Goal: Share content

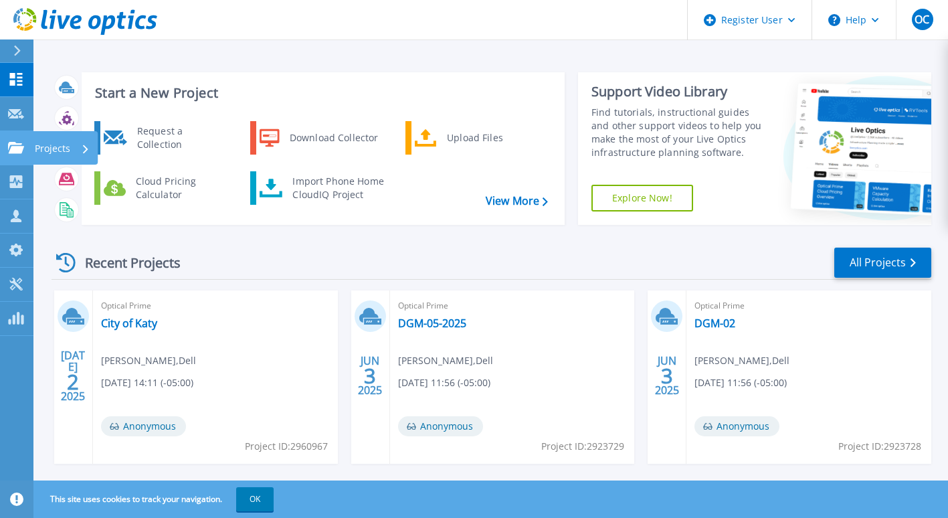
click at [9, 136] on link "Projects Projects" at bounding box center [16, 148] width 33 height 34
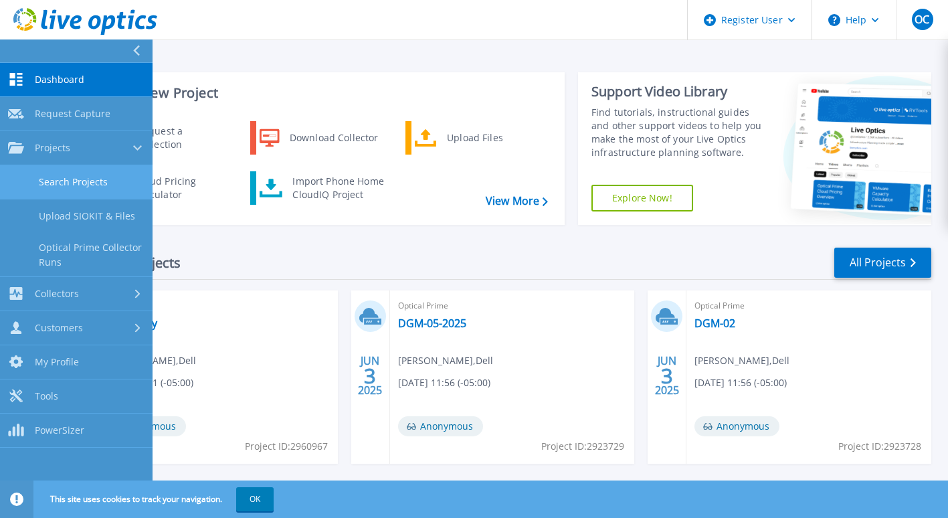
click at [104, 177] on link "Search Projects" at bounding box center [76, 182] width 153 height 34
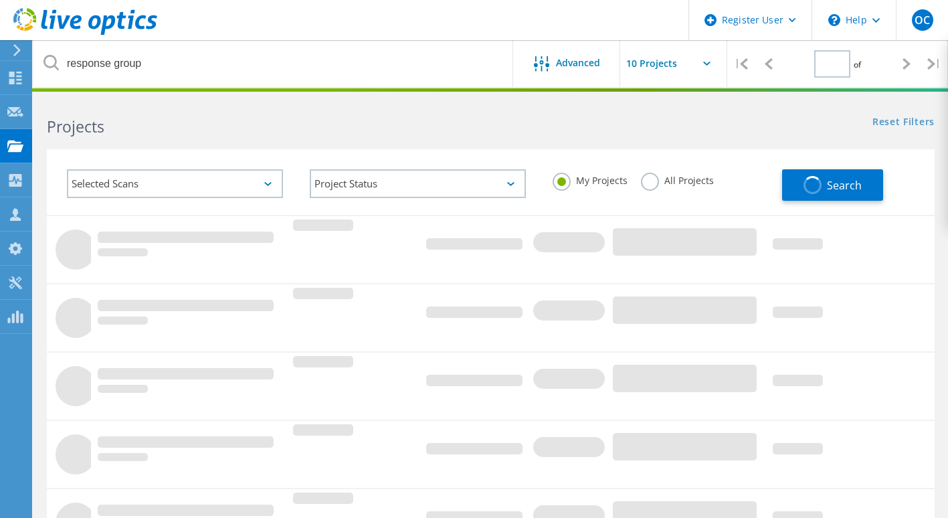
type input "1"
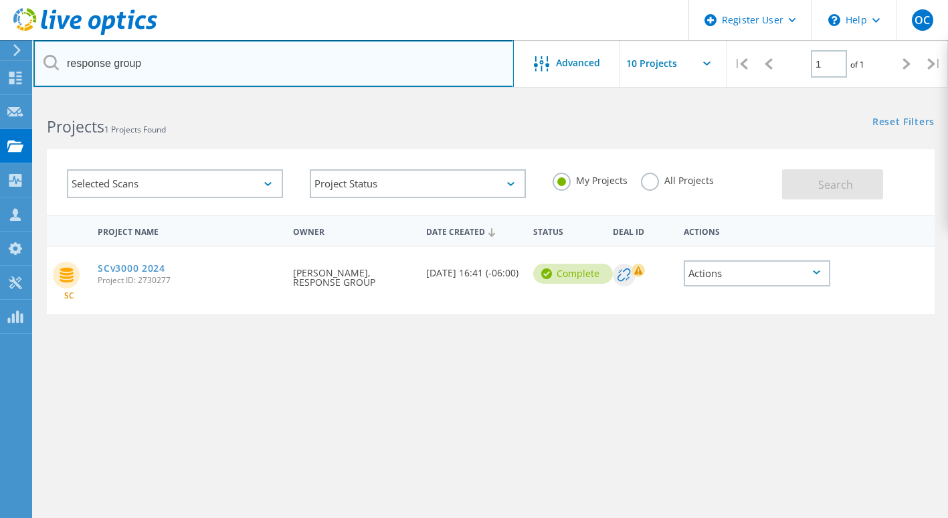
click at [260, 56] on input "response group" at bounding box center [273, 63] width 480 height 47
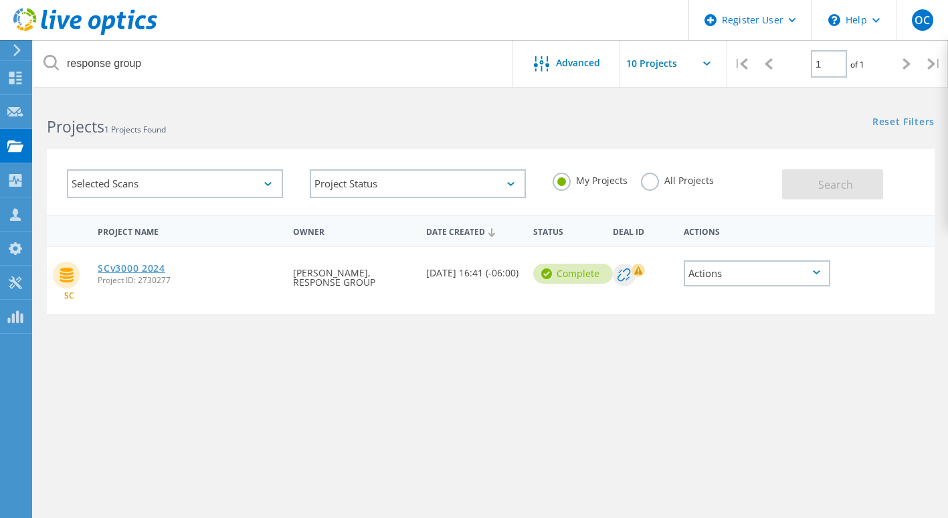
click at [156, 267] on link "SCv3000 2024" at bounding box center [131, 268] width 67 height 9
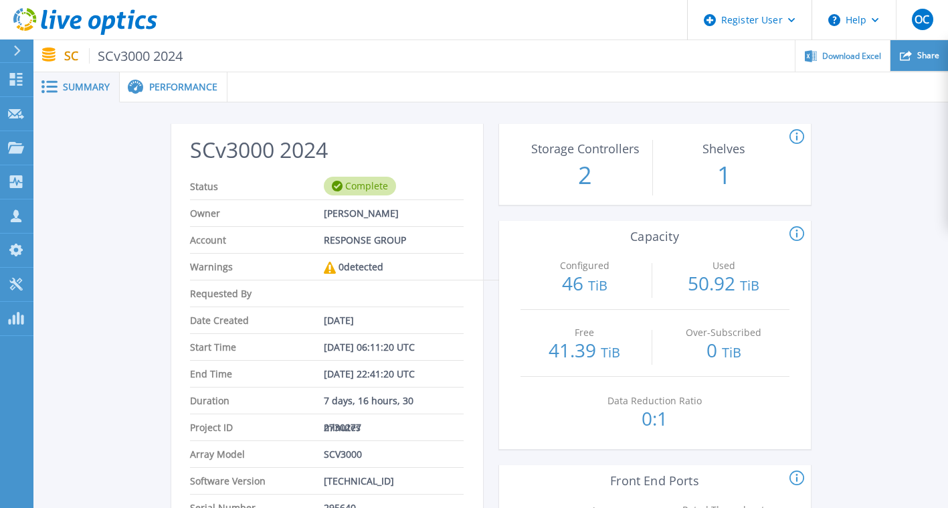
click at [906, 55] on icon at bounding box center [906, 56] width 12 height 10
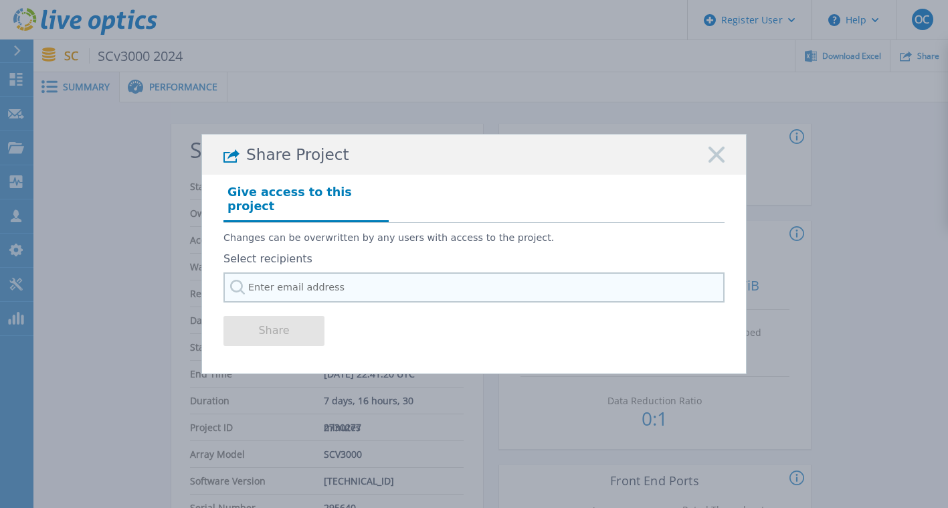
click at [375, 280] on input "text" at bounding box center [473, 287] width 501 height 30
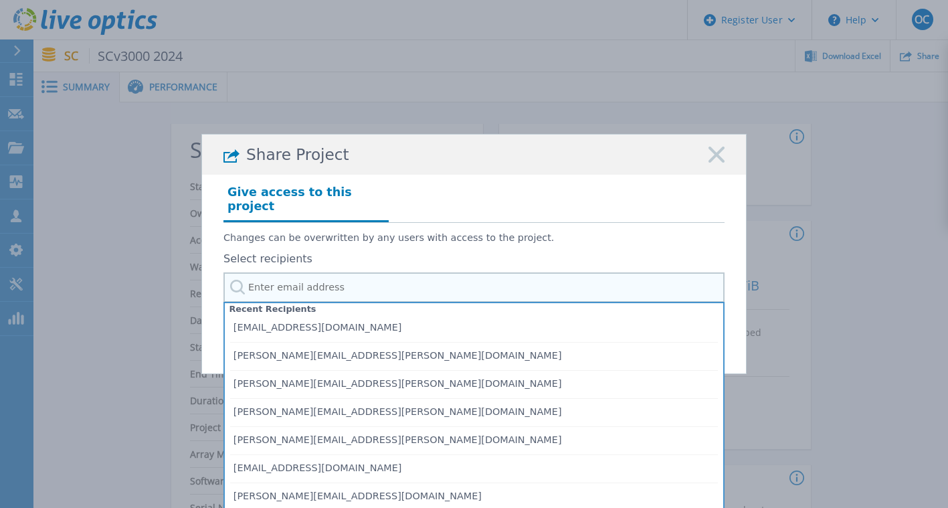
click at [338, 288] on input "text" at bounding box center [473, 287] width 501 height 30
paste input "Oluwabusayo.Oyekanmi@Dell.com"
type input "Oluwabusayo.Oyekanmi@Dell.com"
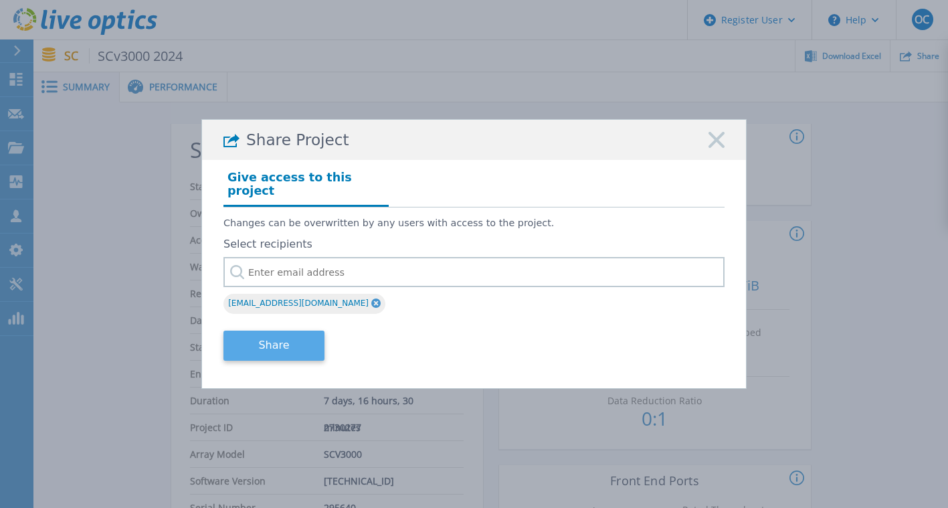
click at [290, 343] on button "Share" at bounding box center [273, 346] width 101 height 30
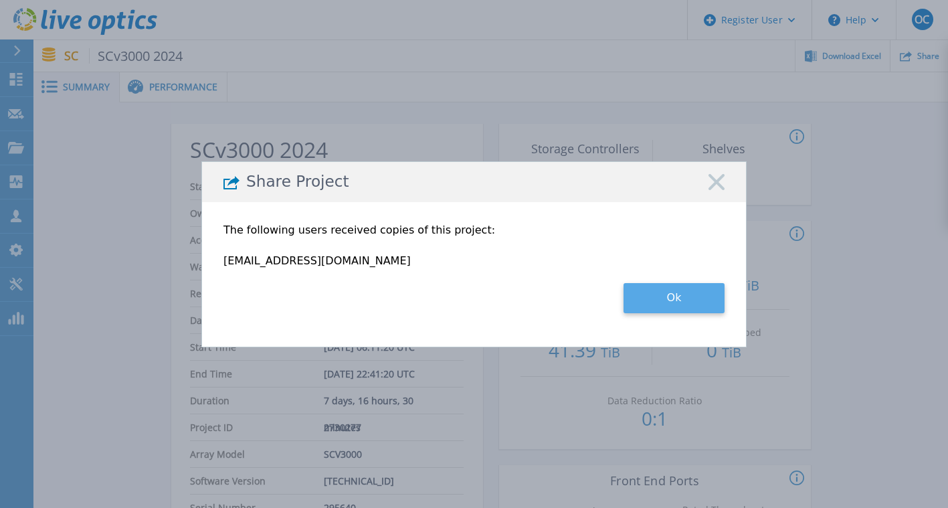
click at [688, 310] on button "Ok" at bounding box center [674, 298] width 101 height 30
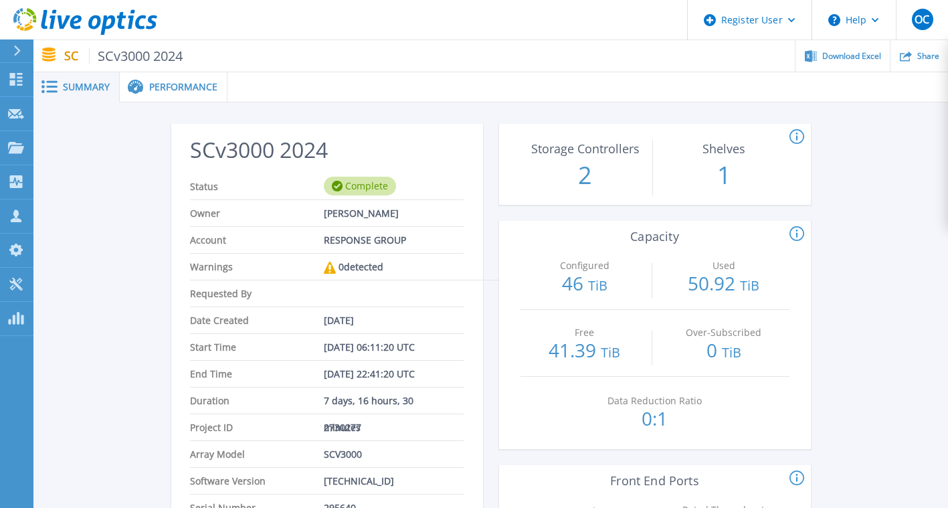
click at [184, 91] on span "Performance" at bounding box center [183, 86] width 68 height 9
